Goal: Information Seeking & Learning: Stay updated

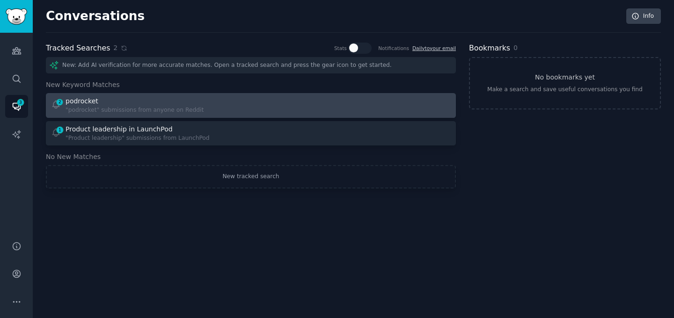
click at [289, 106] on div at bounding box center [355, 105] width 194 height 18
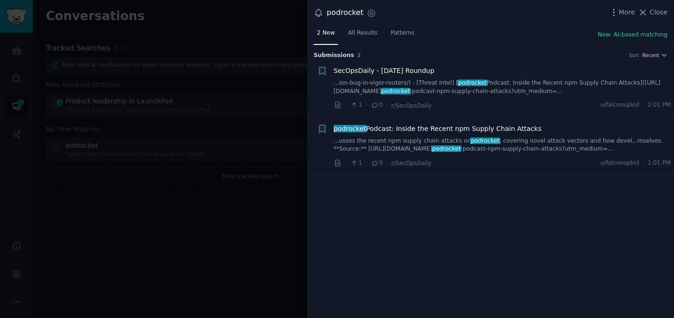
click at [415, 62] on li "+ SecOpsDaily - [DATE] Roundup ...ion-bug-in-vigor-routers/) - [Threat Intel] […" at bounding box center [490, 88] width 367 height 58
click at [413, 67] on span "SecOpsDaily - [DATE] Roundup" at bounding box center [384, 71] width 101 height 10
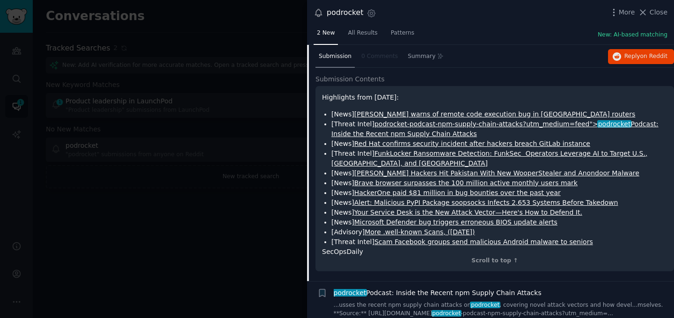
scroll to position [68, 0]
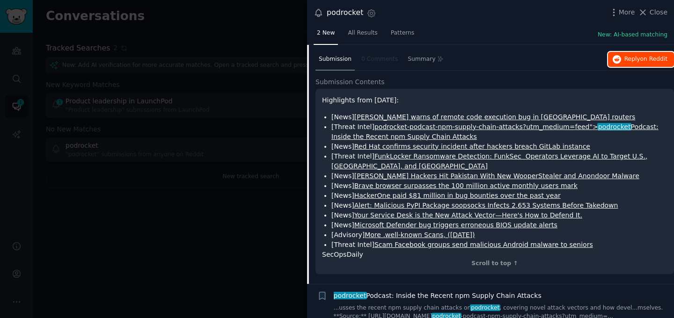
click at [618, 63] on button "Reply on Reddit" at bounding box center [641, 59] width 66 height 15
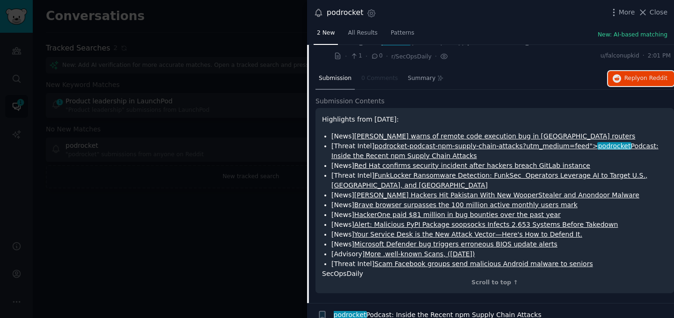
scroll to position [0, 0]
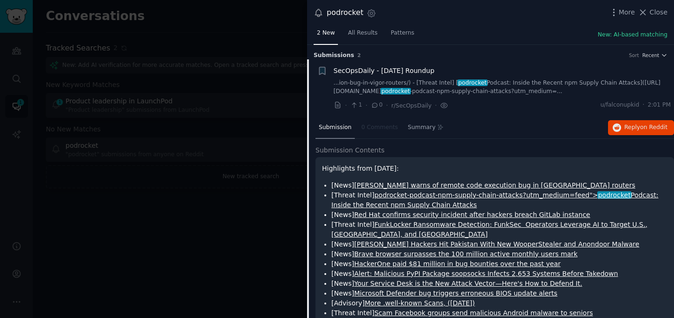
click at [210, 195] on div at bounding box center [337, 159] width 674 height 318
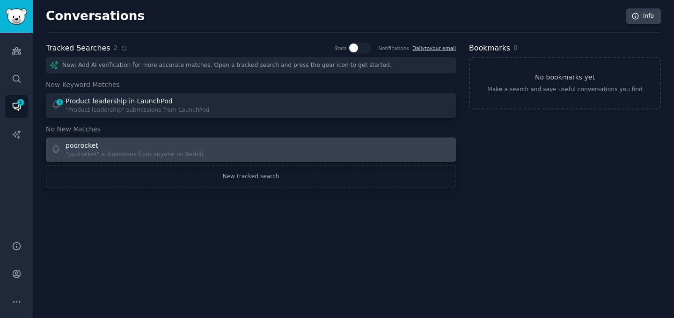
click at [179, 158] on div ""podrocket" submissions from anyone on Reddit" at bounding box center [135, 155] width 138 height 8
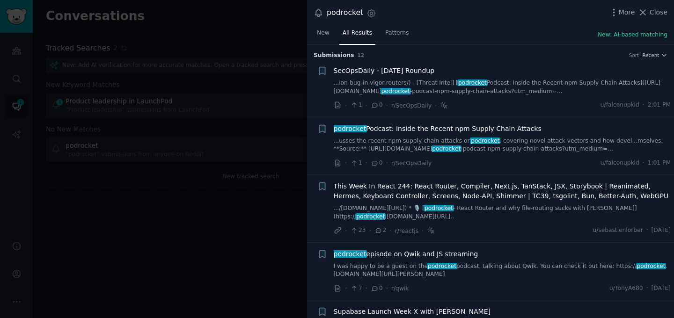
click at [181, 224] on div at bounding box center [337, 159] width 674 height 318
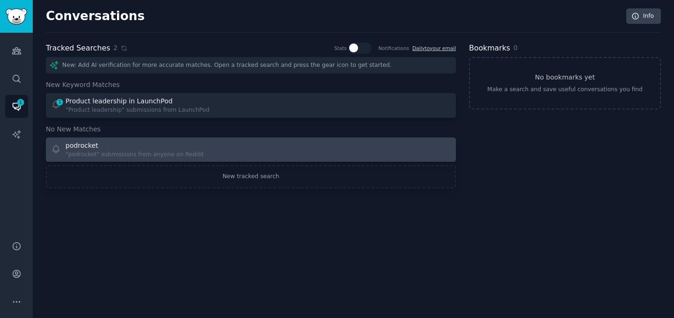
click at [152, 149] on div "podrocket" at bounding box center [135, 146] width 138 height 10
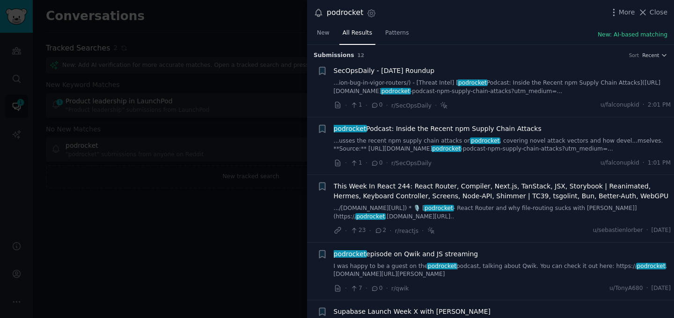
click at [486, 126] on span "podrocket Podcast: Inside the Recent npm Supply Chain Attacks" at bounding box center [438, 129] width 208 height 10
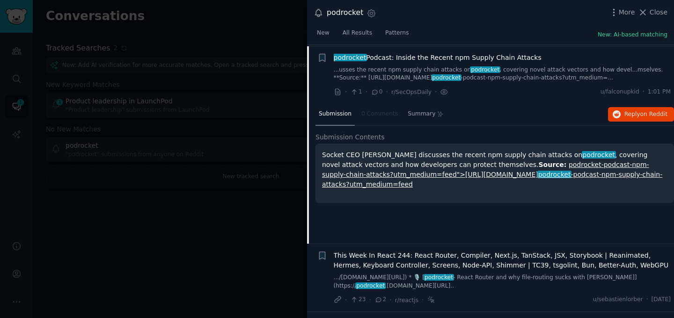
scroll to position [73, 0]
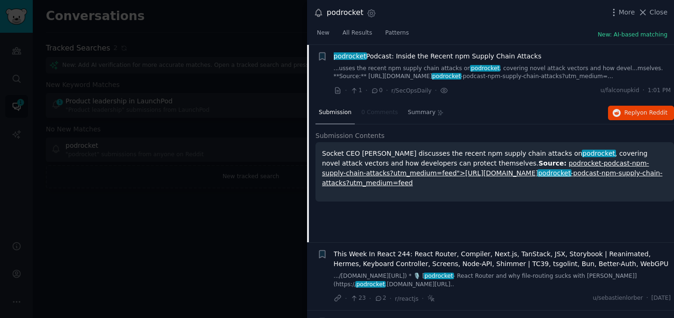
click at [615, 103] on div "Submission 0 Comments Summary Reply on Reddit" at bounding box center [495, 113] width 359 height 22
click at [615, 110] on icon "button" at bounding box center [617, 113] width 8 height 8
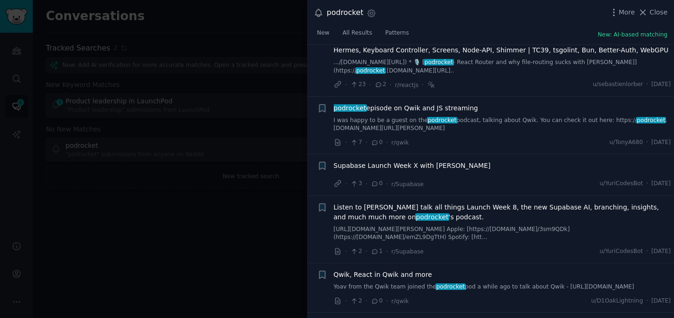
scroll to position [293, 0]
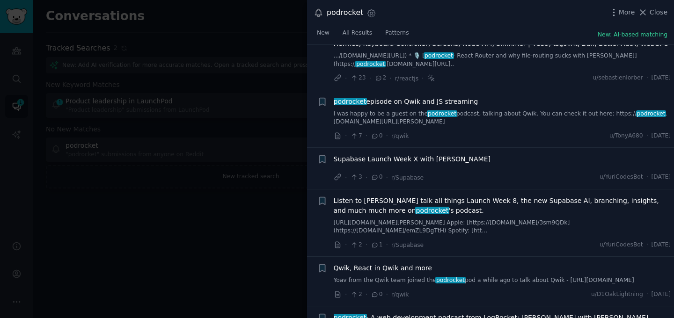
click at [479, 124] on link "I was happy to be a guest on the podrocket podcast, talking about [PERSON_NAME]…" at bounding box center [503, 118] width 338 height 16
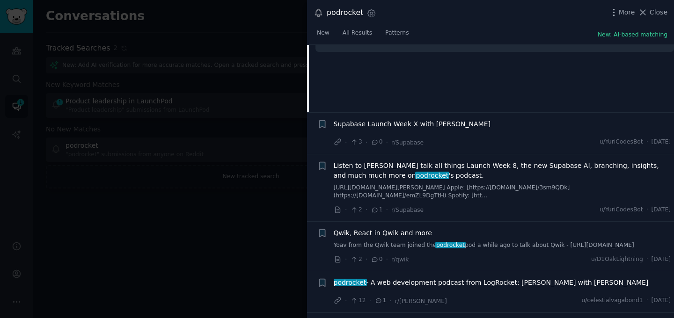
scroll to position [348, 0]
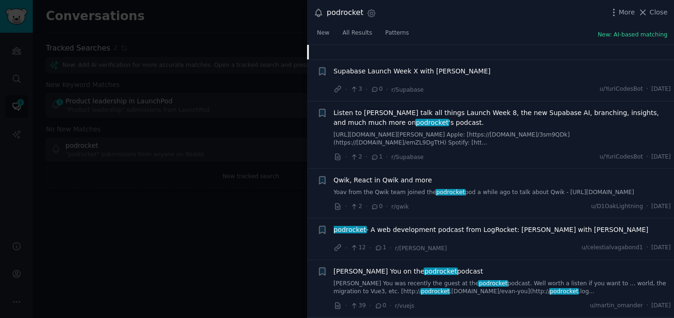
click at [493, 131] on link "​ [URL][DOMAIN_NAME][PERSON_NAME] Apple: [https://[DOMAIN_NAME]/3sm9QDk](https:…" at bounding box center [503, 139] width 338 height 16
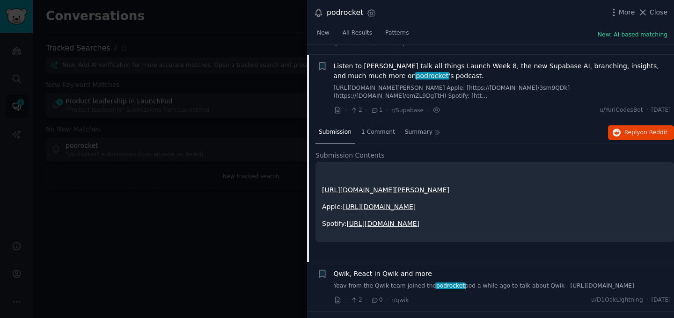
scroll to position [288, 0]
